Goal: Task Accomplishment & Management: Use online tool/utility

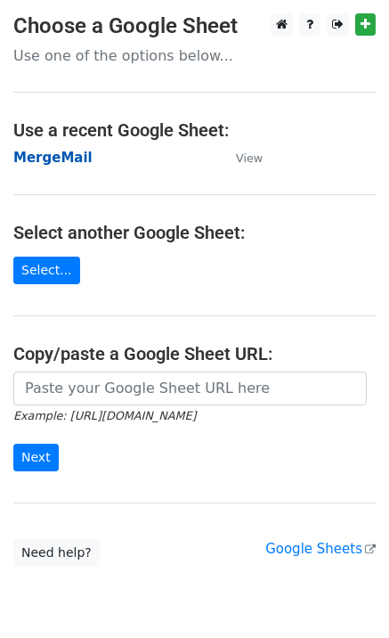
click at [64, 162] on strong "MergeMail" at bounding box center [52, 158] width 79 height 16
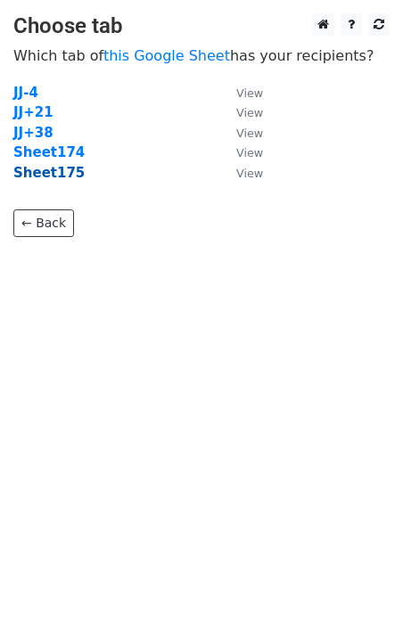
click at [65, 177] on strong "Sheet175" at bounding box center [48, 173] width 71 height 16
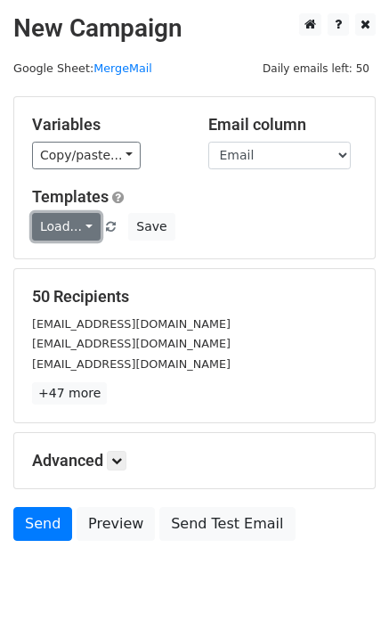
click at [68, 227] on link "Load..." at bounding box center [66, 227] width 69 height 28
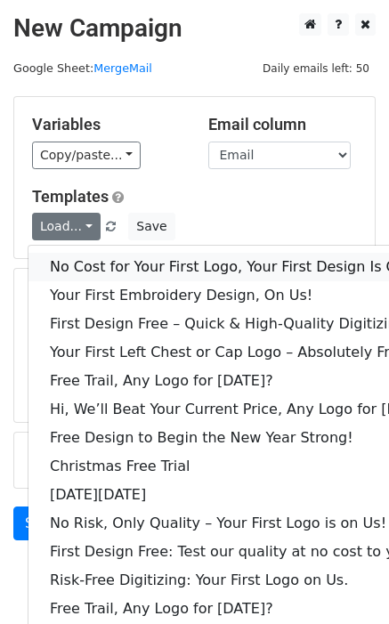
click at [105, 263] on link "No Cost for Your First Logo, Your First Design Is On Us!" at bounding box center [244, 267] width 430 height 29
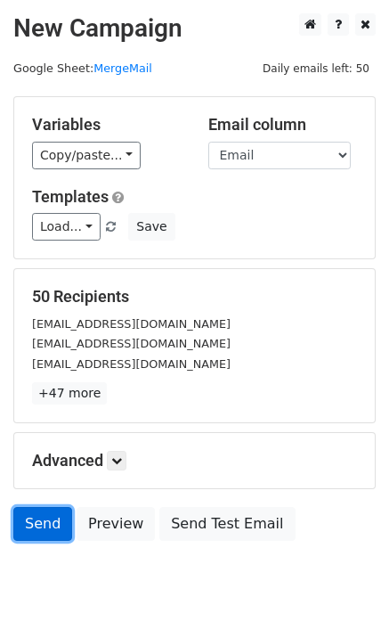
click at [47, 514] on link "Send" at bounding box center [42, 524] width 59 height 34
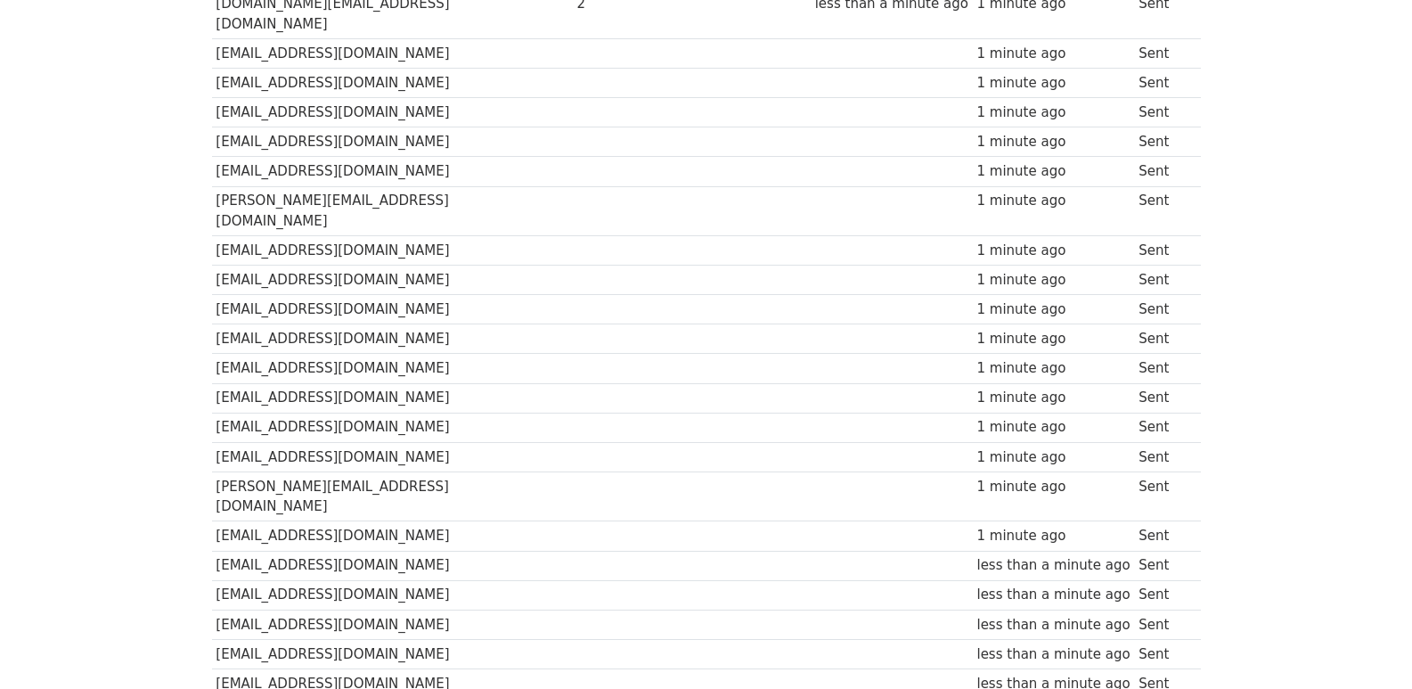
scroll to position [1240, 0]
